Goal: Task Accomplishment & Management: Use online tool/utility

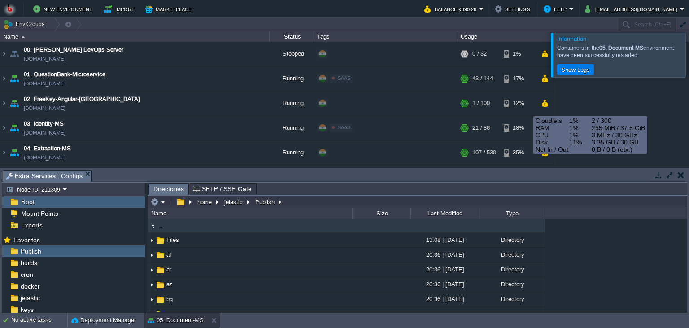
scroll to position [122, 0]
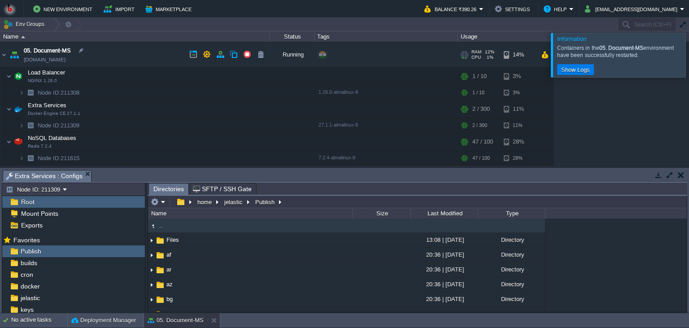
click at [141, 65] on td "05. Document-MS [DOMAIN_NAME]" at bounding box center [134, 55] width 269 height 25
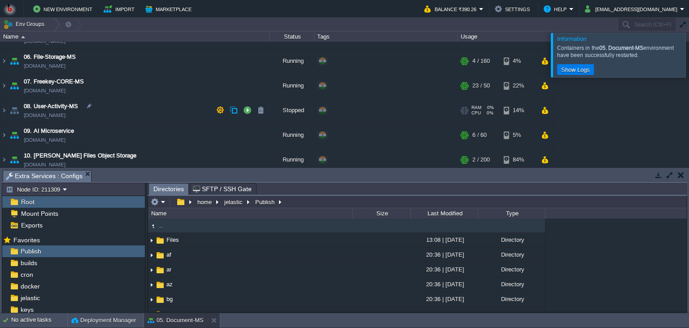
scroll to position [163, 0]
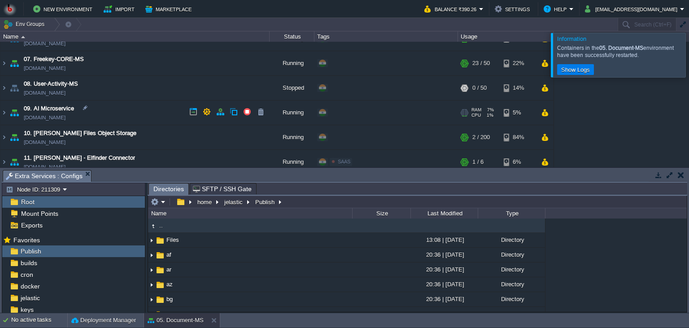
click at [133, 111] on td "09. AI Microservice [DOMAIN_NAME]" at bounding box center [134, 112] width 269 height 25
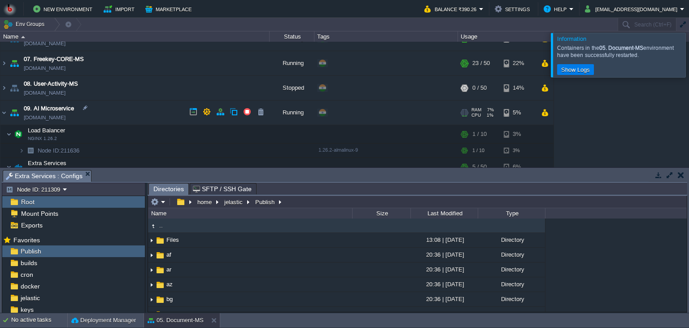
scroll to position [204, 0]
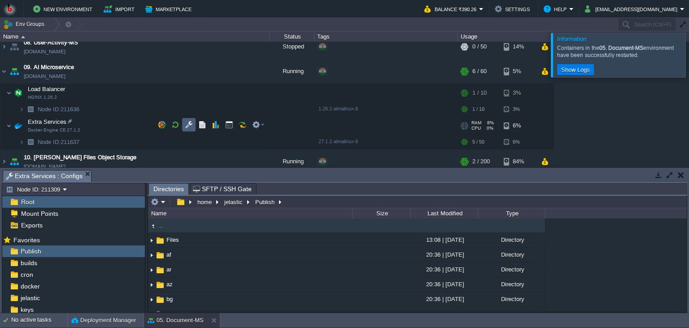
click at [184, 124] on td at bounding box center [188, 124] width 13 height 13
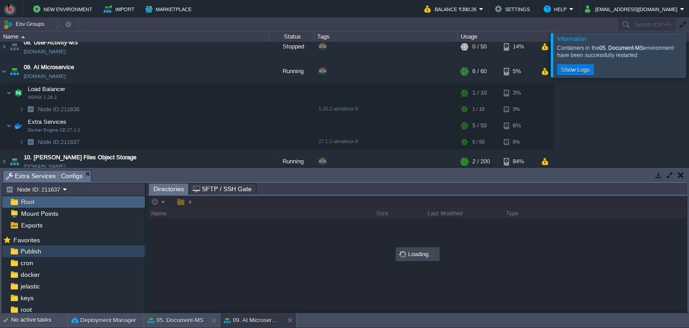
click at [77, 250] on div "Publish" at bounding box center [73, 251] width 143 height 12
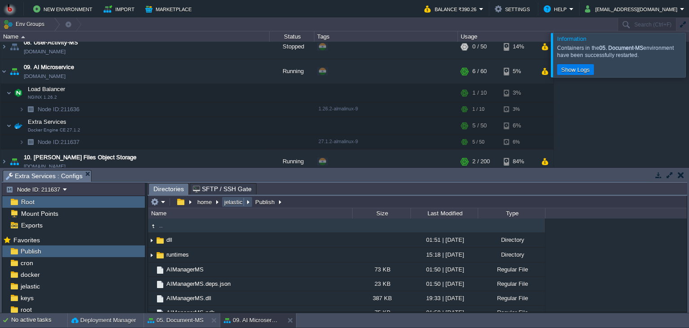
click at [232, 206] on button "jelastic" at bounding box center [234, 202] width 22 height 8
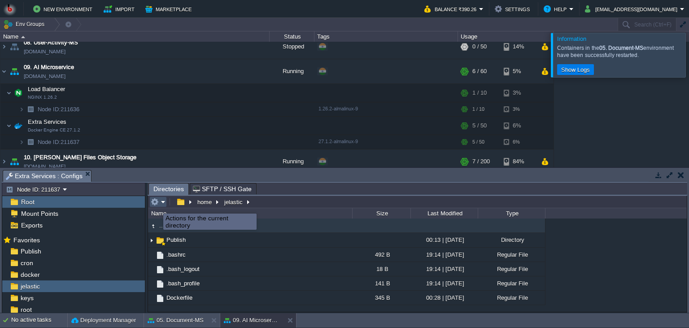
click at [156, 205] on button "button" at bounding box center [155, 202] width 8 height 8
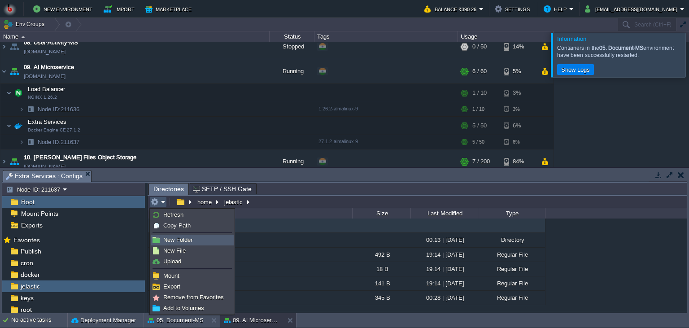
click at [182, 243] on span "New Folder" at bounding box center [177, 239] width 29 height 7
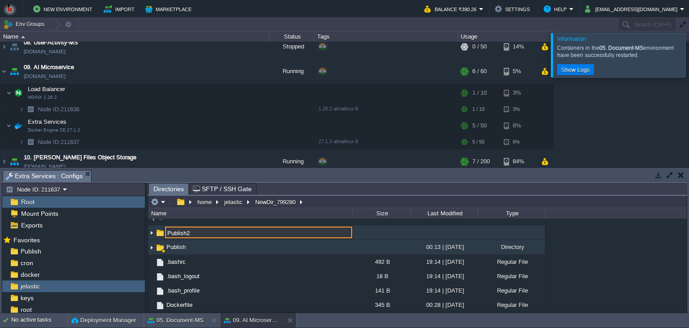
type input "Publish2"
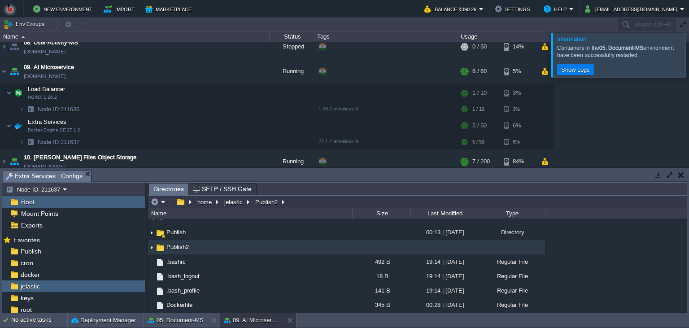
click at [565, 247] on div ".. Publish 00:13 | [DATE] Directory Publish2 .bashrc 492 B 19:14 | [DATE] Regul…" at bounding box center [417, 264] width 539 height 93
click at [250, 248] on td "Publish2" at bounding box center [250, 247] width 204 height 15
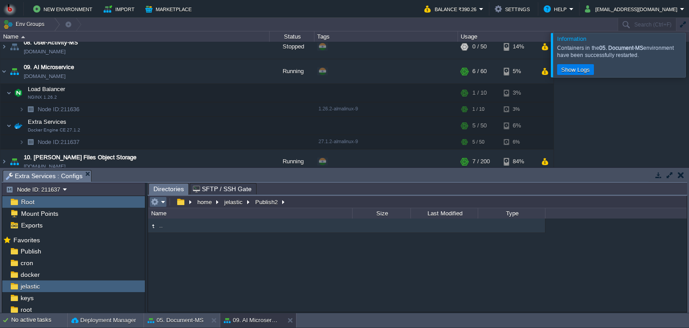
click at [164, 204] on em at bounding box center [158, 202] width 15 height 8
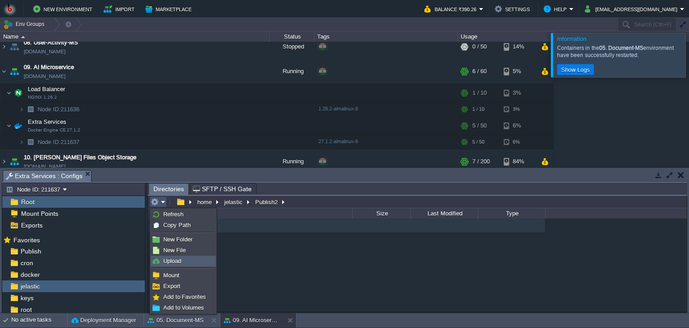
click at [169, 264] on span "Upload" at bounding box center [172, 260] width 18 height 7
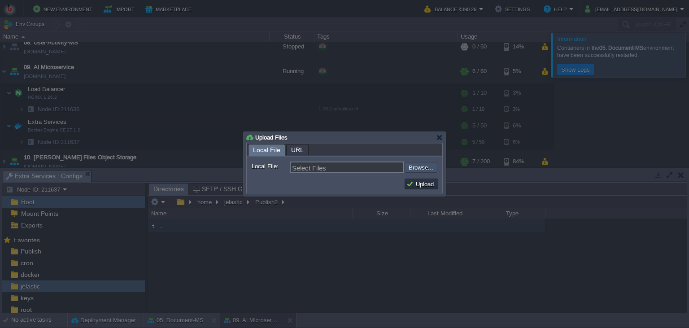
click at [410, 170] on input "file" at bounding box center [380, 167] width 113 height 11
type input "C:\fakepath\AIManagerMS.zip"
type input "AIManagerMS.zip"
click at [429, 180] on td "Upload" at bounding box center [421, 183] width 34 height 11
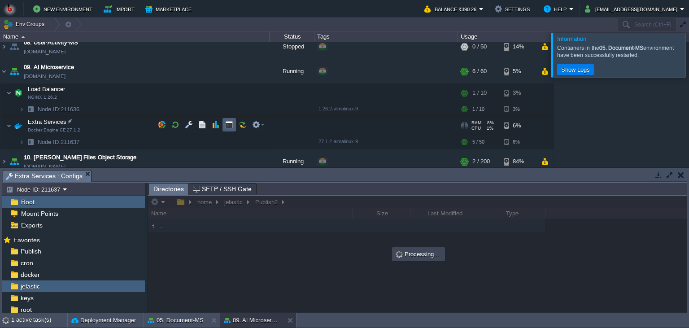
click at [225, 125] on button "button" at bounding box center [229, 125] width 8 height 8
click at [61, 174] on span "Extra Services : Configs" at bounding box center [44, 175] width 77 height 11
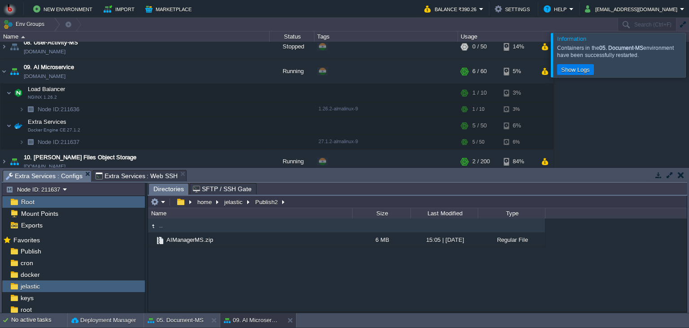
type input "/home/jelastic/Publish2"
click at [310, 208] on input "/home/jelastic/Publish2" at bounding box center [417, 201] width 539 height 13
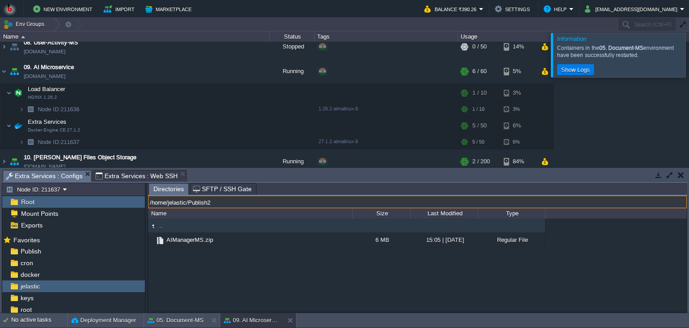
type input "#000000"
click at [130, 172] on span "Extra Services : Web SSH" at bounding box center [137, 175] width 83 height 11
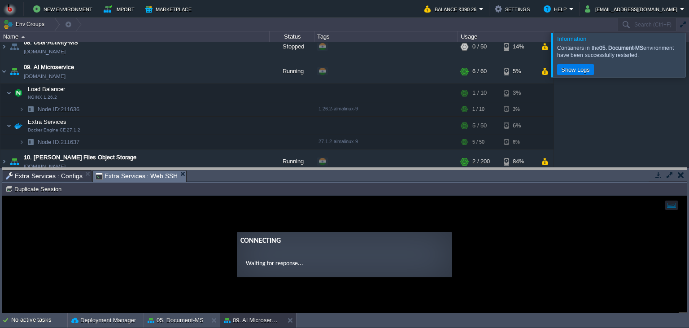
drag, startPoint x: 260, startPoint y: 177, endPoint x: 259, endPoint y: 151, distance: 26.0
click at [259, 151] on body "New Environment Import Marketplace Bonus ₹0.00 Upgrade Account Balance ₹390.26 …" at bounding box center [344, 164] width 689 height 328
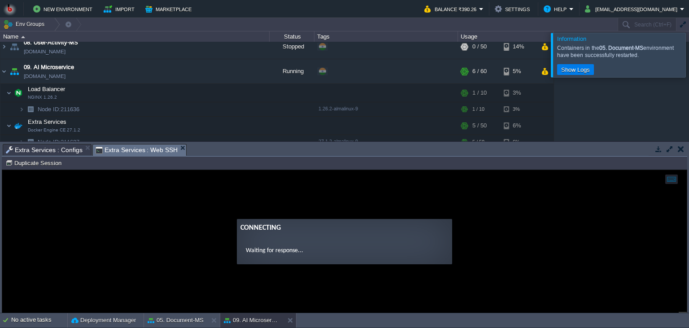
click at [161, 210] on guac-modal "Connecting Waiting for response..." at bounding box center [344, 241] width 684 height 143
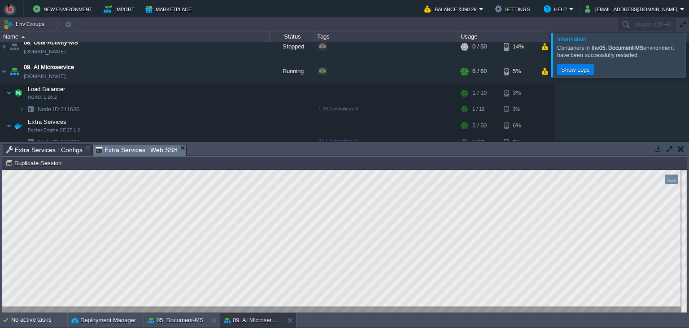
scroll to position [4, 0]
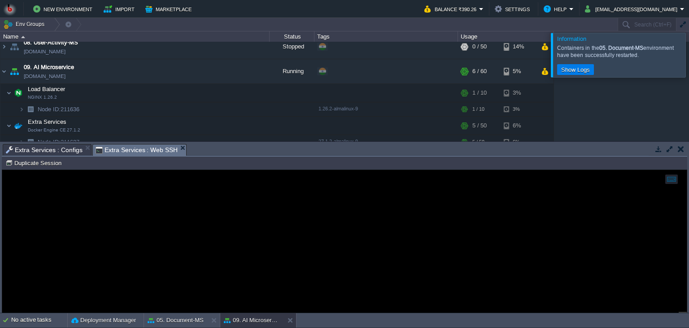
click at [47, 151] on span "Extra Services : Configs" at bounding box center [44, 149] width 77 height 11
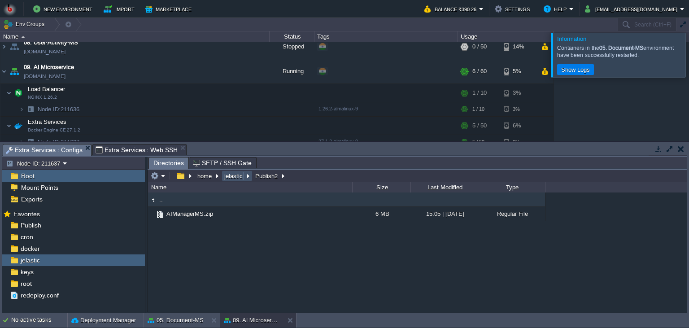
click at [229, 175] on button "jelastic" at bounding box center [234, 176] width 22 height 8
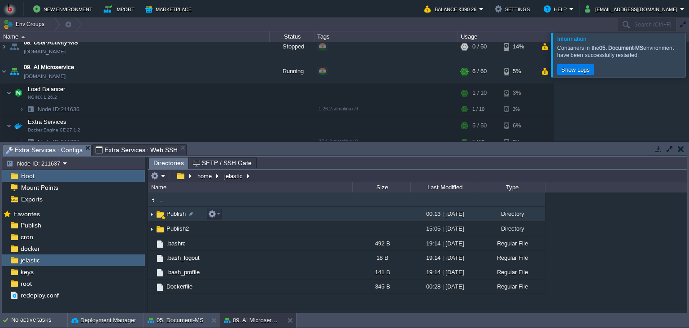
click at [175, 217] on span "Publish" at bounding box center [176, 214] width 22 height 8
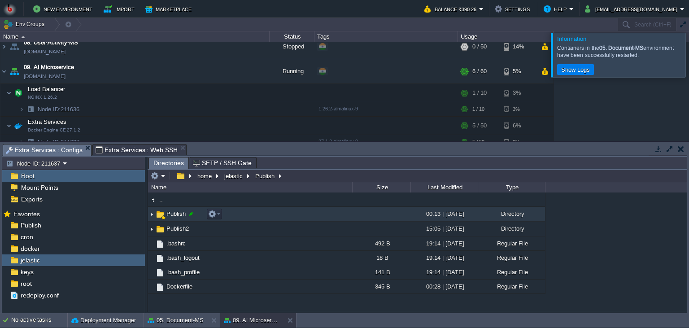
click at [187, 216] on div at bounding box center [191, 214] width 8 height 8
click at [190, 216] on input "Publish" at bounding box center [258, 214] width 187 height 12
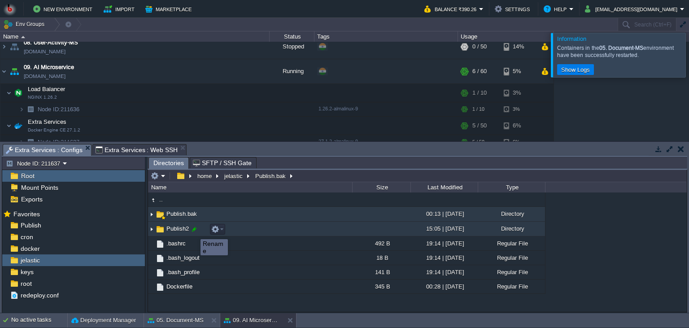
click at [194, 231] on div at bounding box center [194, 229] width 8 height 8
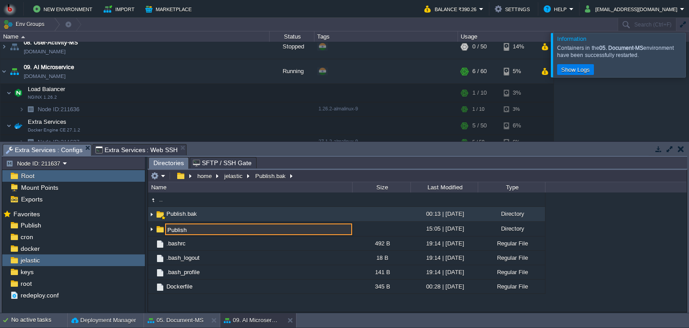
type input "Publish"
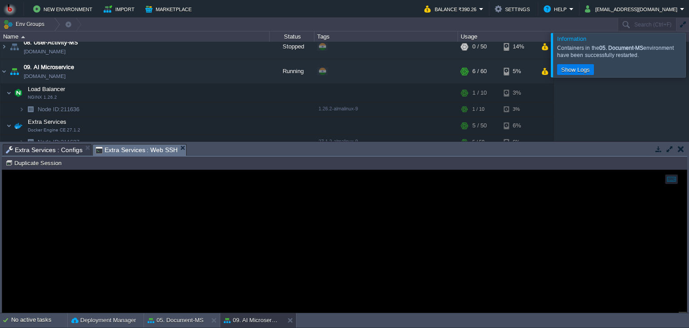
click at [128, 152] on span "Extra Services : Web SSH" at bounding box center [137, 149] width 83 height 11
